Goal: Transaction & Acquisition: Purchase product/service

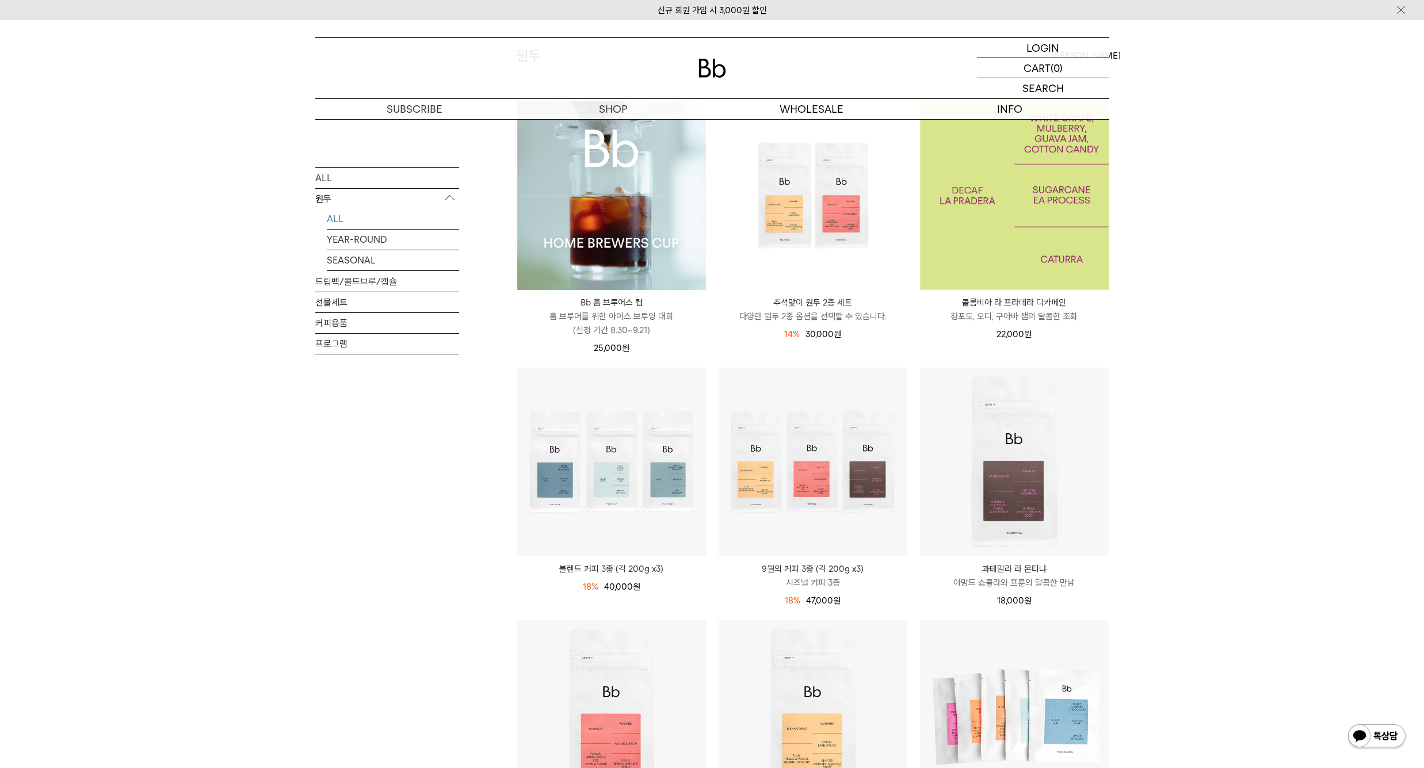
scroll to position [3, 0]
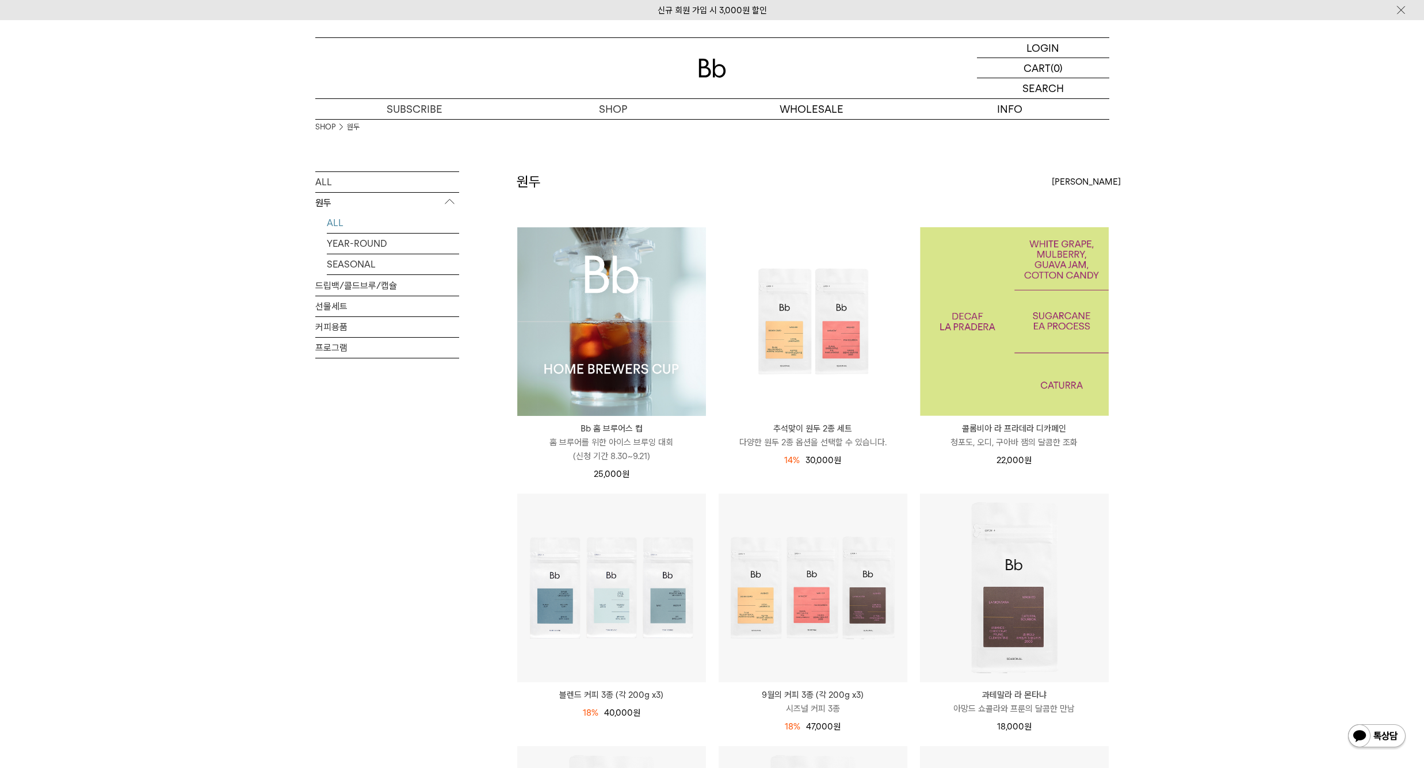
click at [1043, 297] on img at bounding box center [1014, 321] width 189 height 189
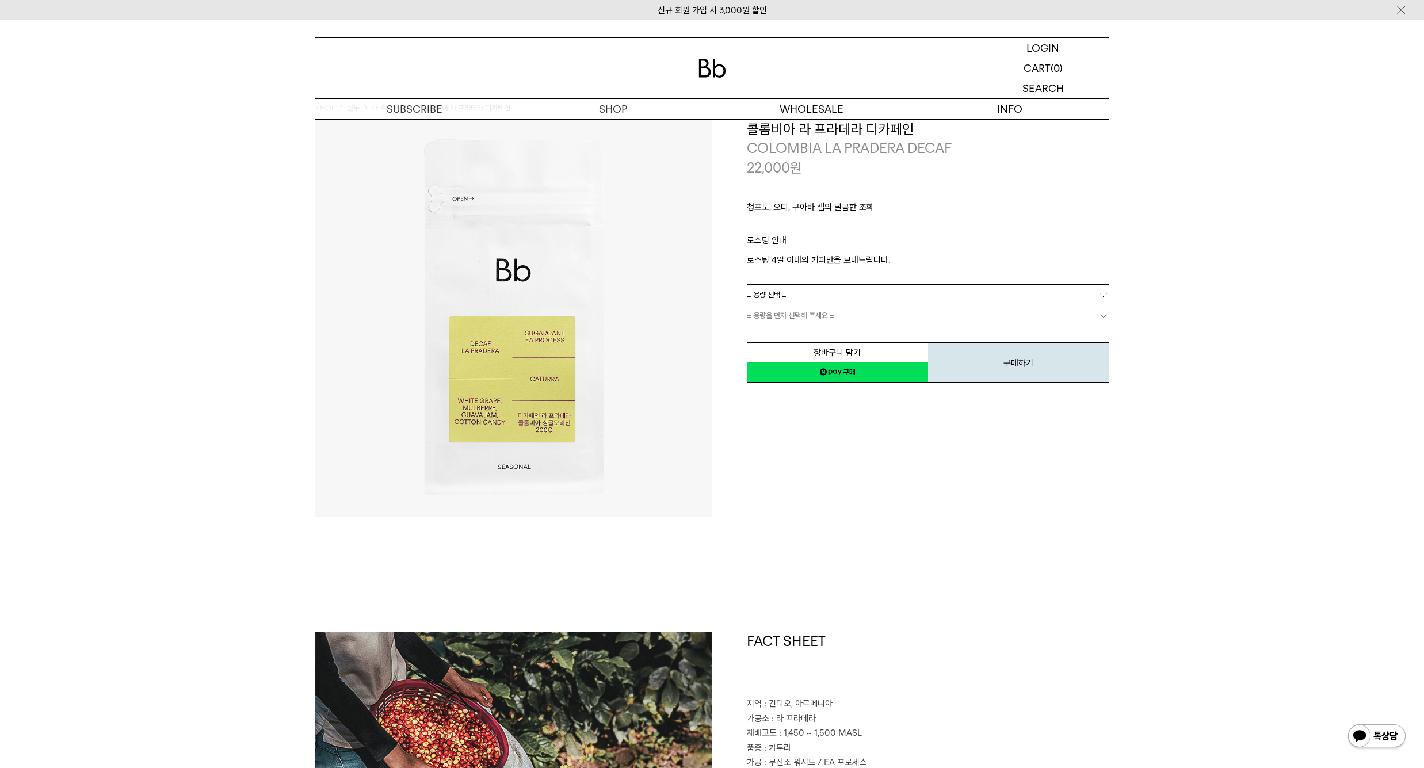
scroll to position [37, 0]
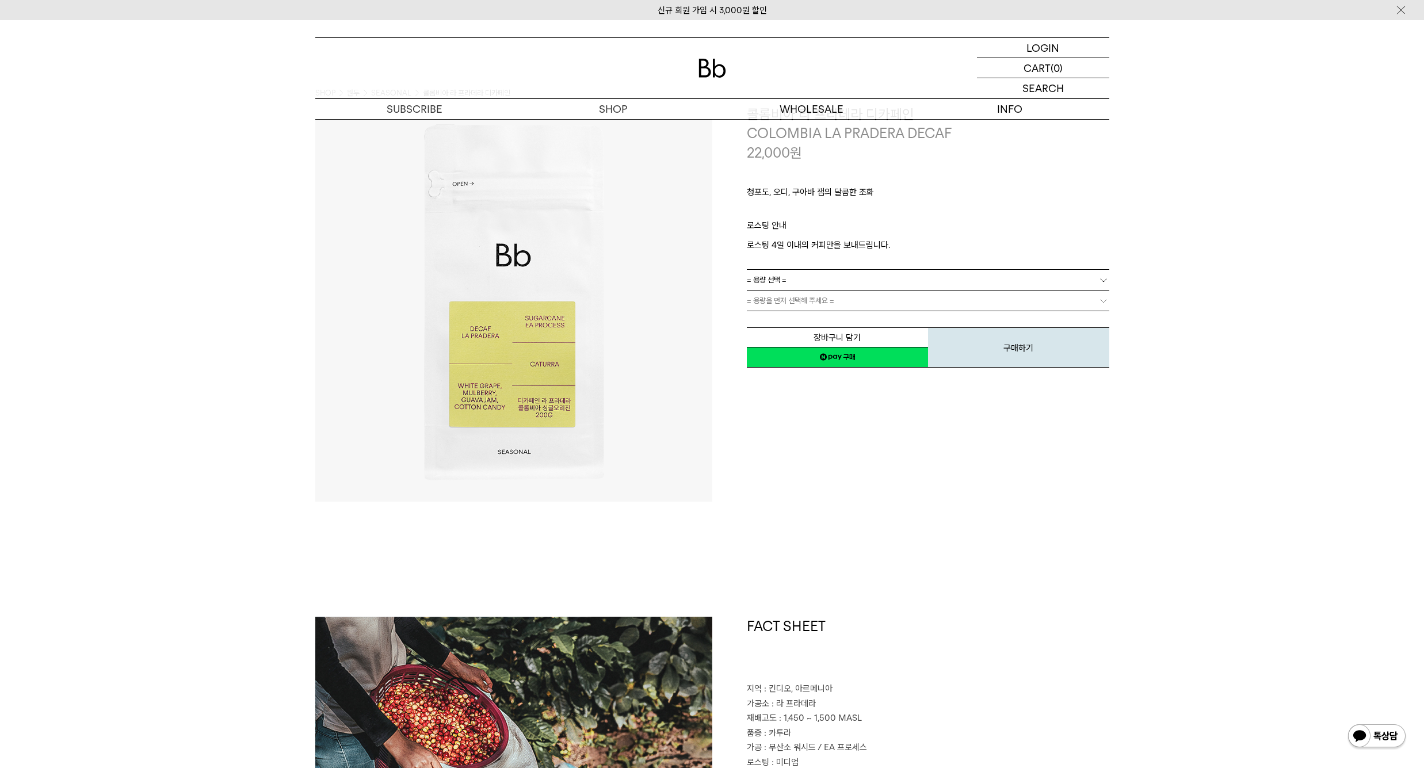
click at [870, 274] on link "= 용량 선택 =" at bounding box center [928, 280] width 362 height 20
click at [823, 298] on li "200g" at bounding box center [933, 300] width 351 height 21
click at [840, 299] on link "= 분쇄도 선택 =" at bounding box center [928, 300] width 362 height 20
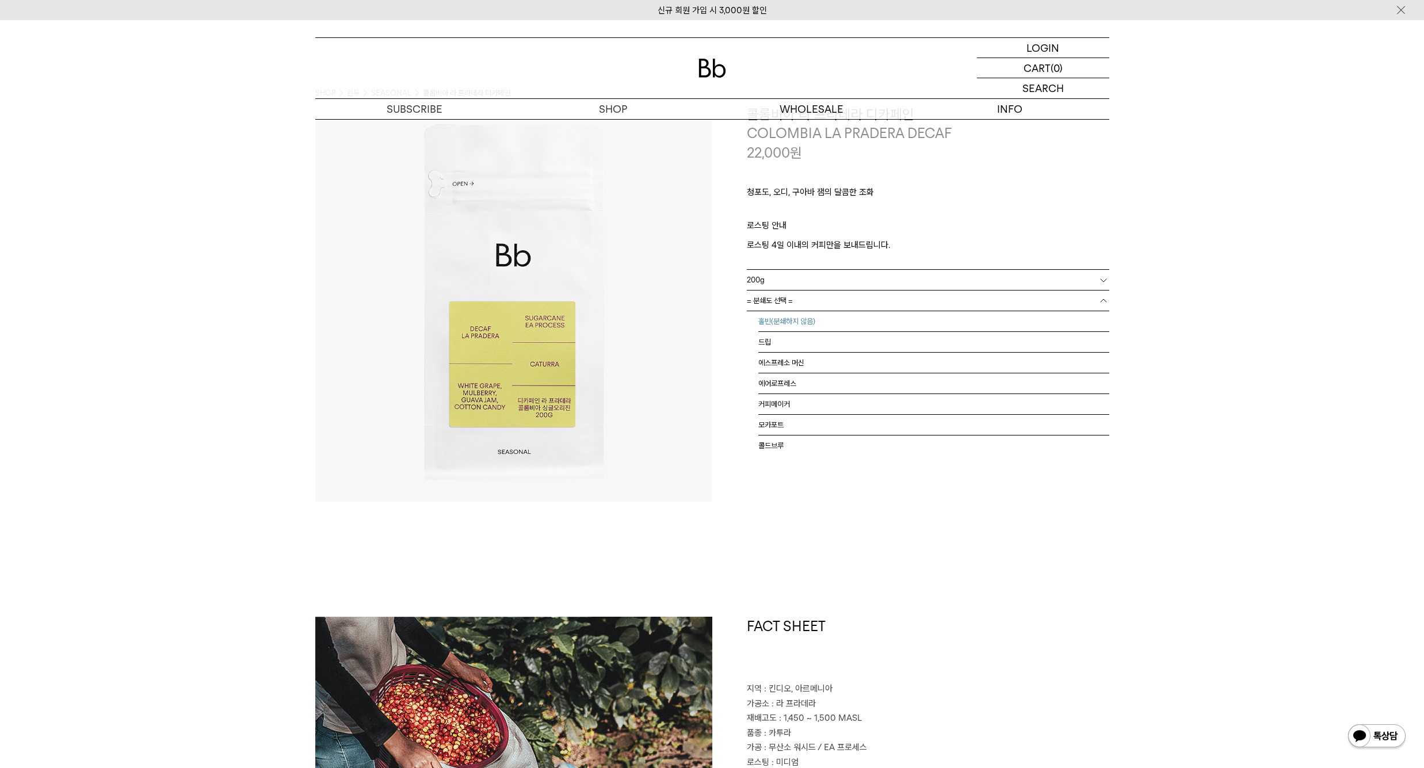
click at [811, 311] on li "홀빈(분쇄하지 않음)" at bounding box center [933, 321] width 351 height 21
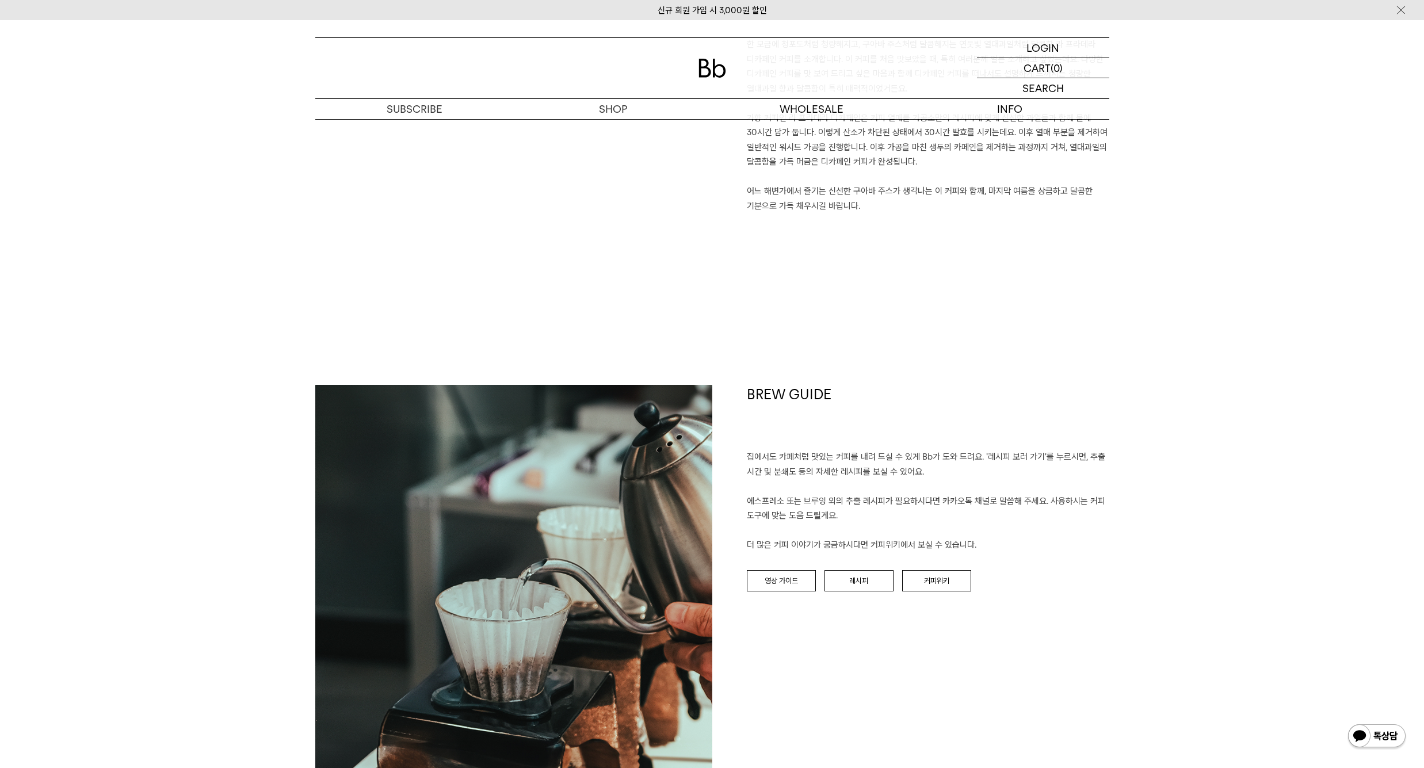
scroll to position [1094, 0]
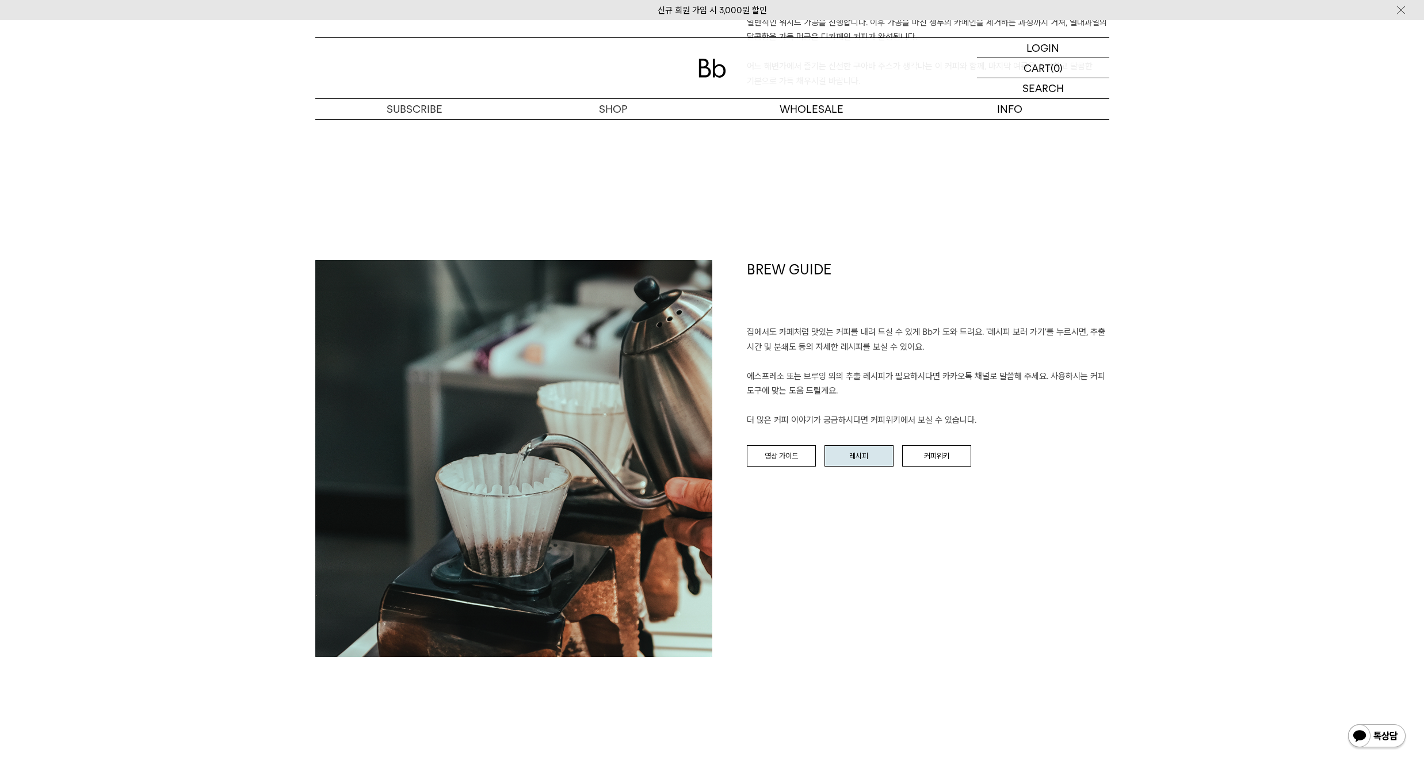
click at [864, 454] on link "레시피" at bounding box center [858, 456] width 69 height 22
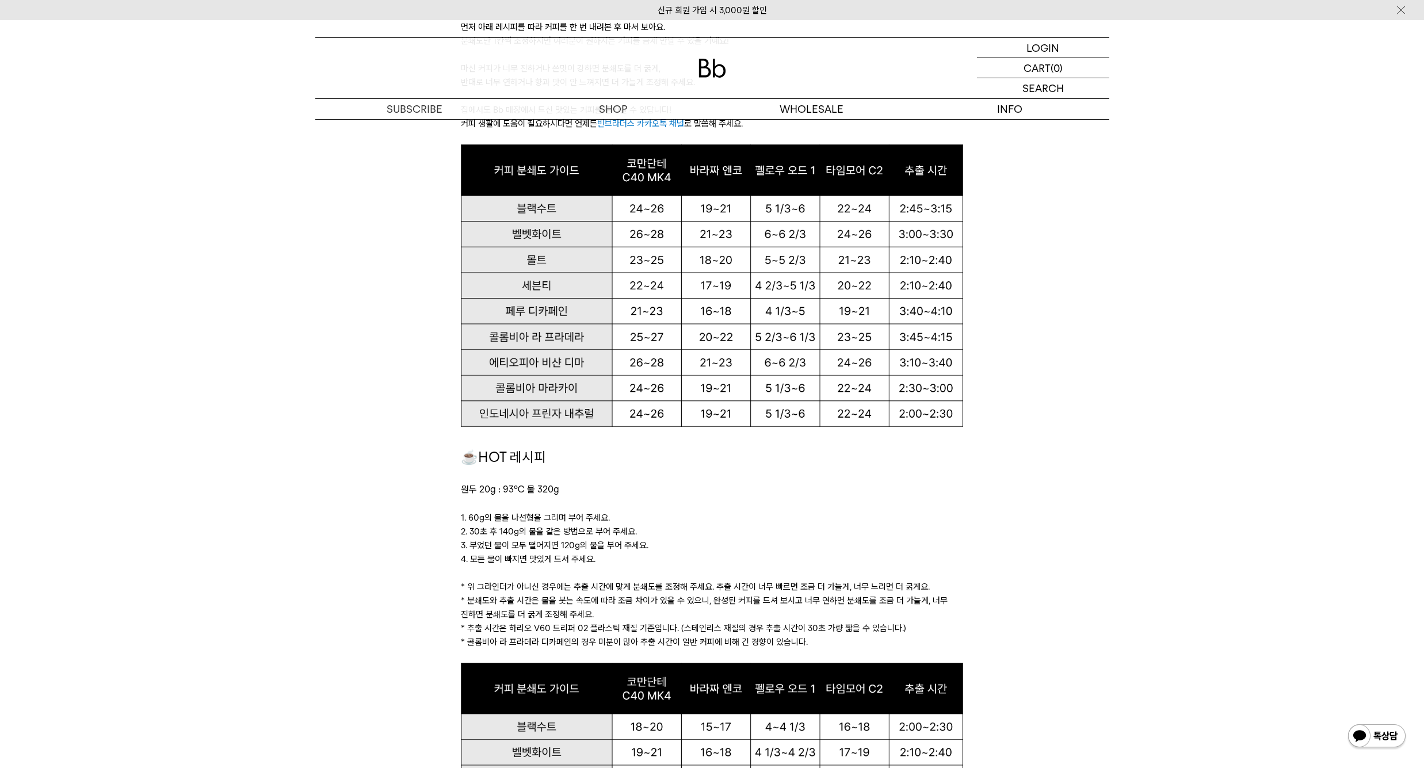
scroll to position [1089, 0]
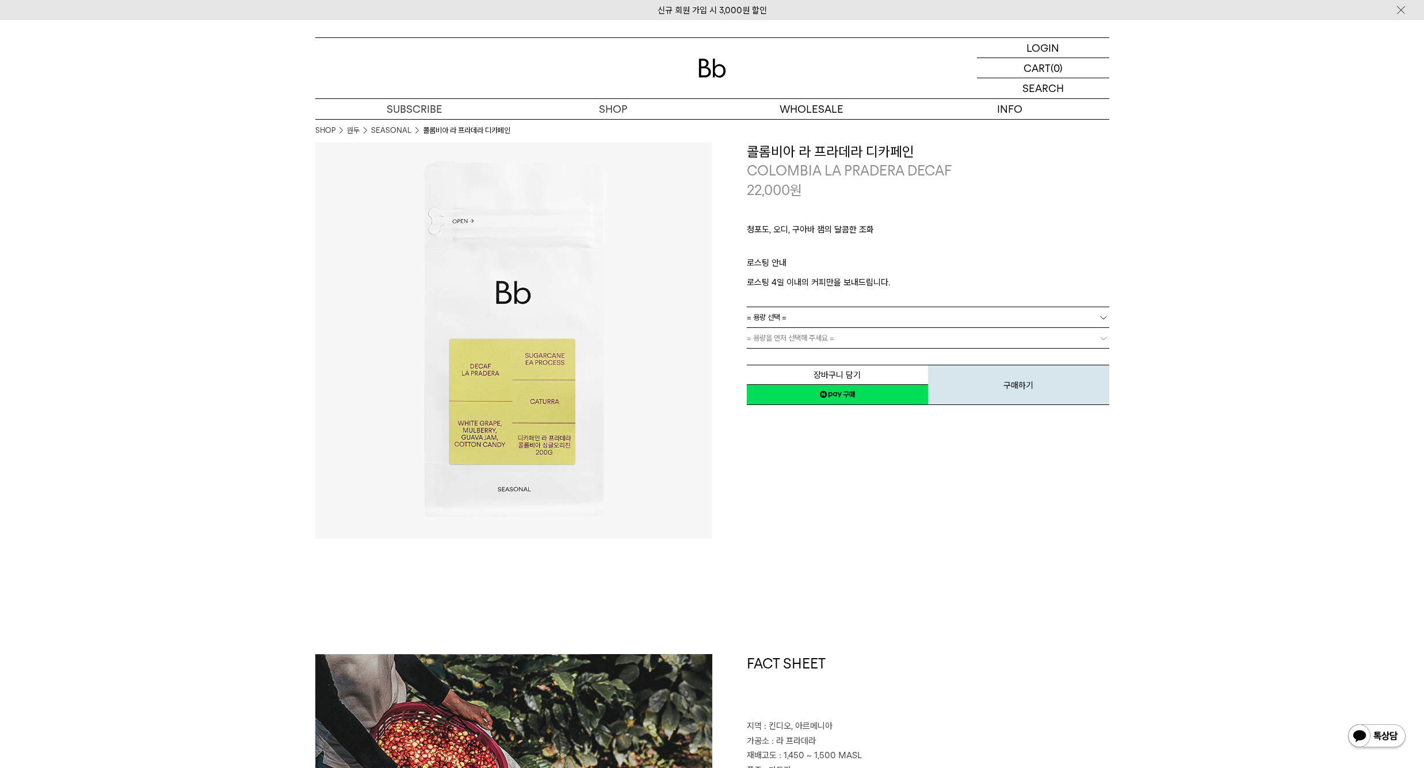
click at [821, 315] on link "= 용량 선택 =" at bounding box center [928, 317] width 362 height 20
click at [816, 335] on li "200g" at bounding box center [933, 338] width 351 height 21
click at [812, 338] on link "= 용량을 먼저 선택해 주세요 =" at bounding box center [928, 338] width 362 height 20
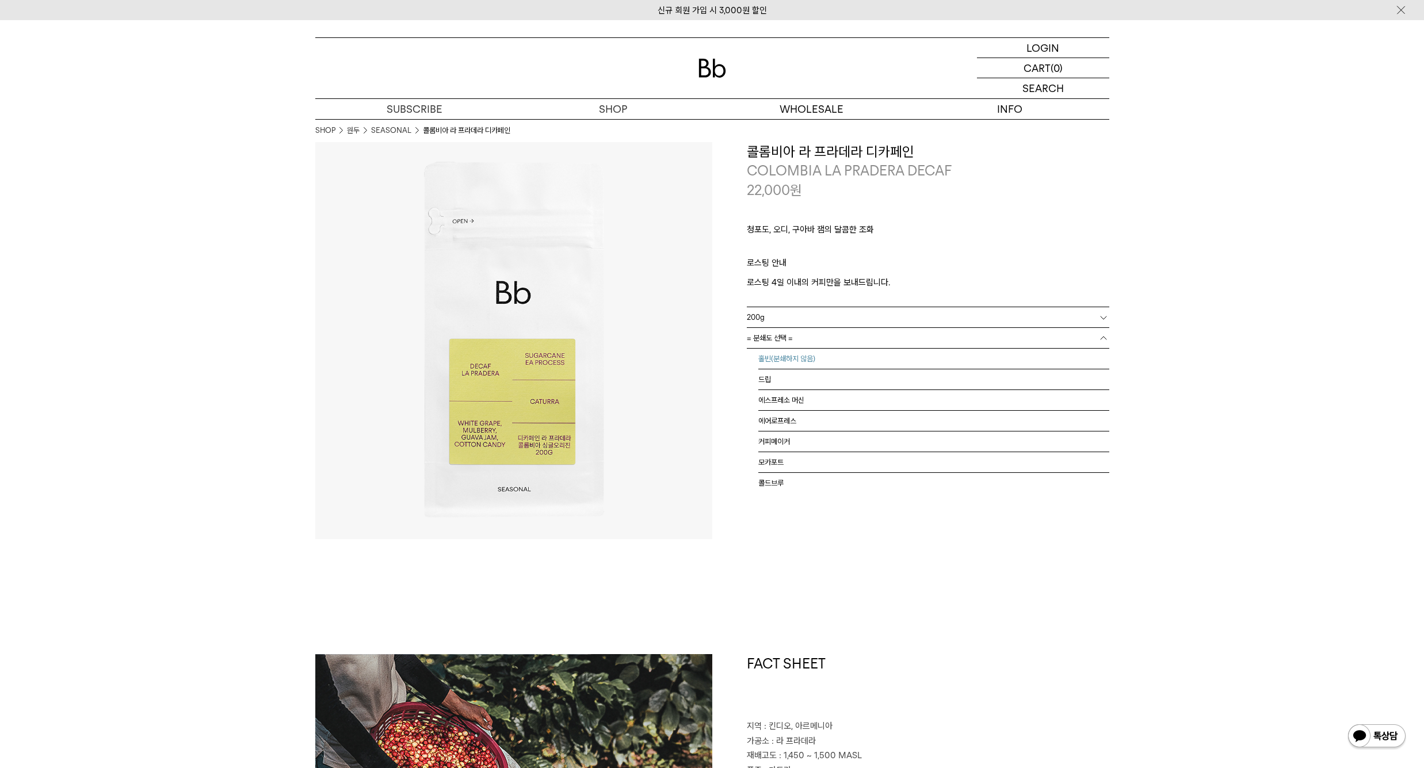
click at [800, 353] on li "홀빈(분쇄하지 않음)" at bounding box center [933, 359] width 351 height 21
